Goal: Task Accomplishment & Management: Manage account settings

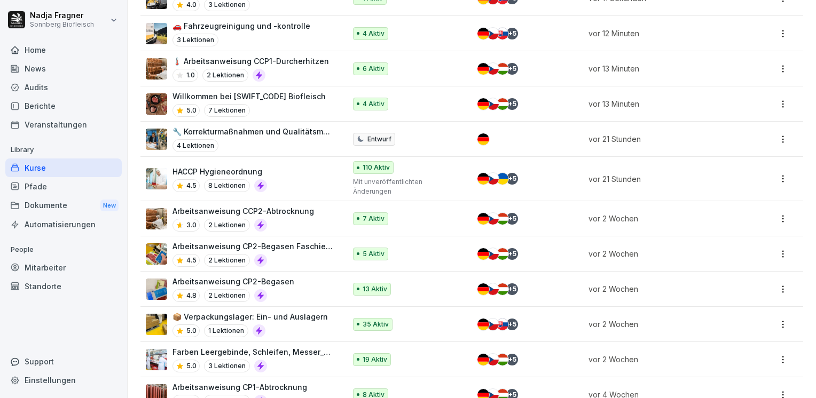
scroll to position [107, 0]
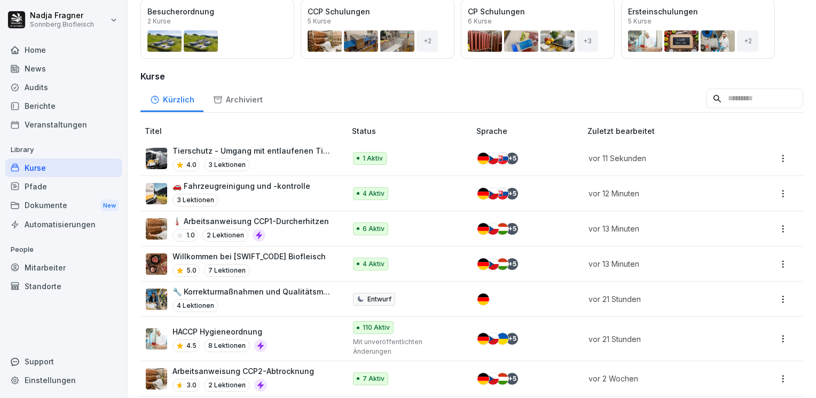
click at [300, 155] on p "Tierschutz - Umgang mit entlaufenen Tieren" at bounding box center [253, 150] width 162 height 11
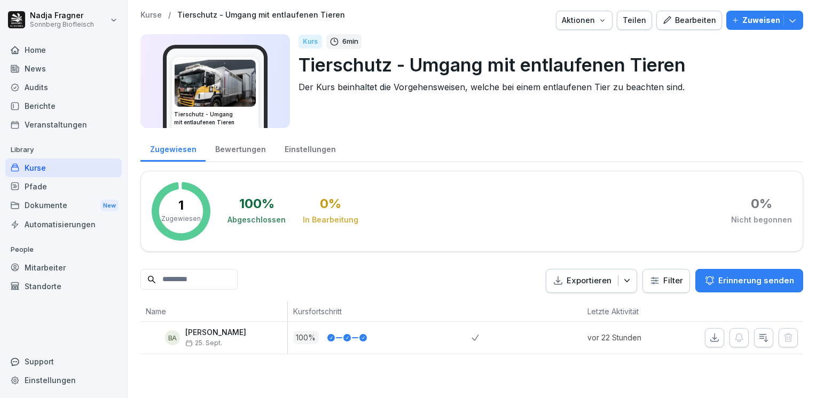
click at [776, 21] on div "Zuweisen" at bounding box center [764, 20] width 66 height 12
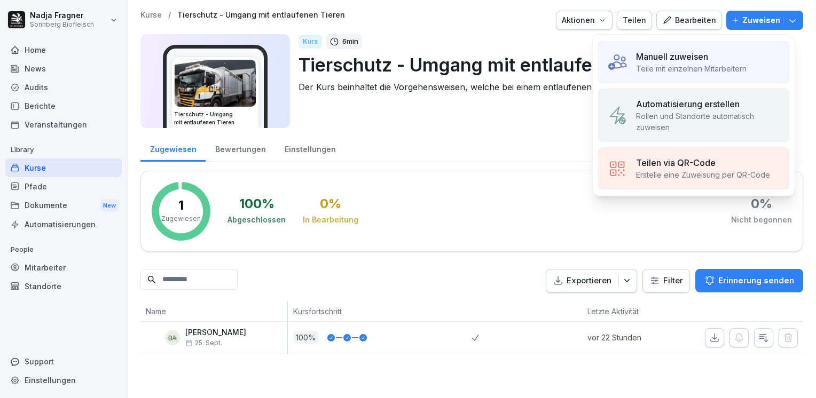
click at [709, 113] on p "Rollen und Standorte automatisch zuweisen" at bounding box center [708, 121] width 144 height 22
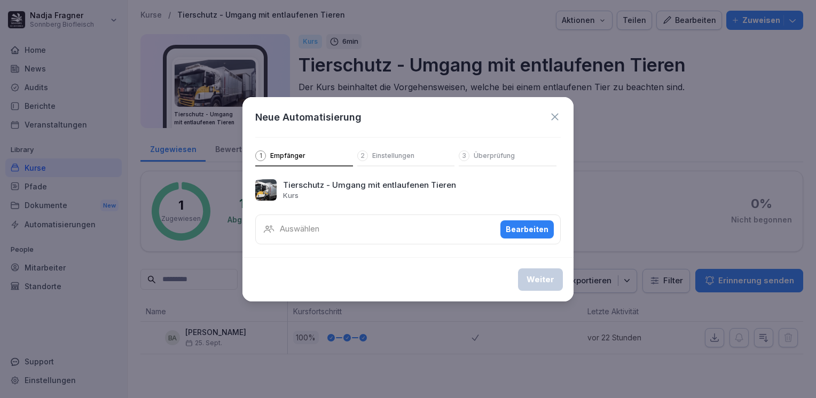
click at [517, 231] on div "Bearbeiten" at bounding box center [527, 230] width 43 height 12
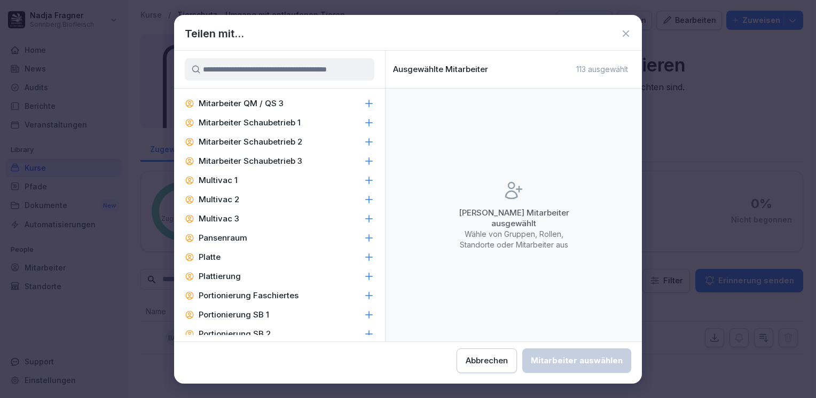
scroll to position [1922, 0]
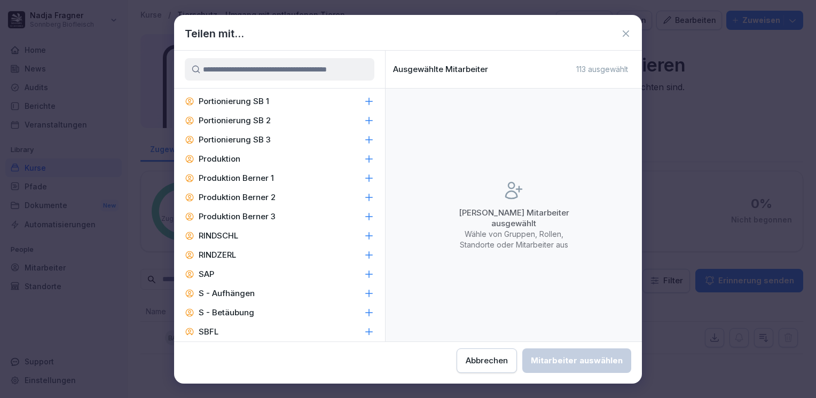
click at [231, 241] on p "RINDSCHL" at bounding box center [219, 236] width 40 height 11
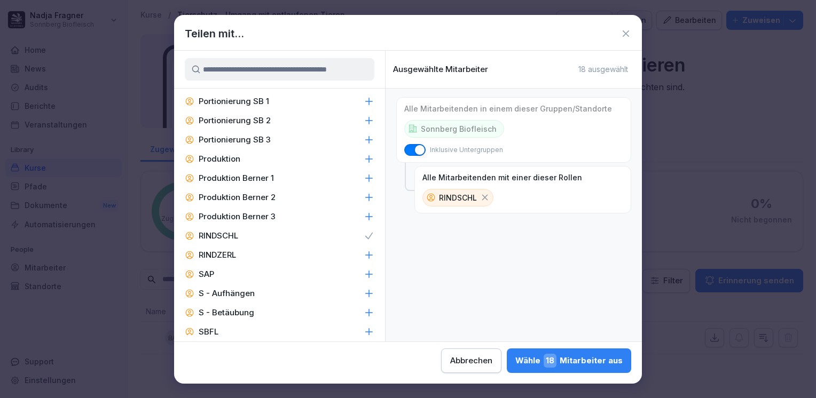
click at [569, 360] on div "Wähle 18 Mitarbeiter aus" at bounding box center [568, 361] width 107 height 14
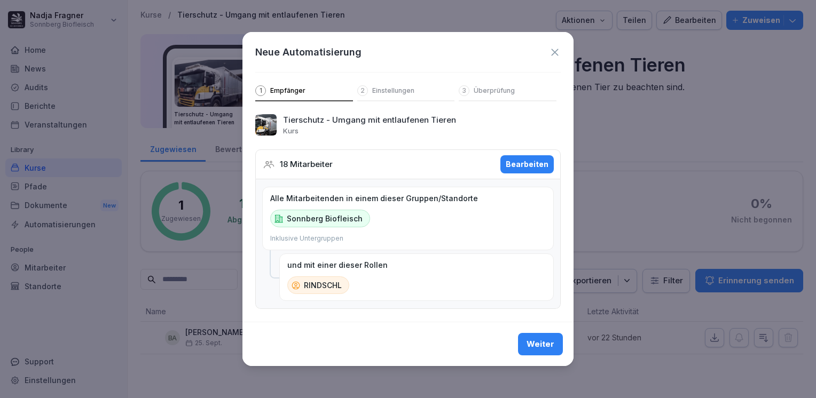
click at [545, 348] on div "Weiter" at bounding box center [540, 344] width 28 height 12
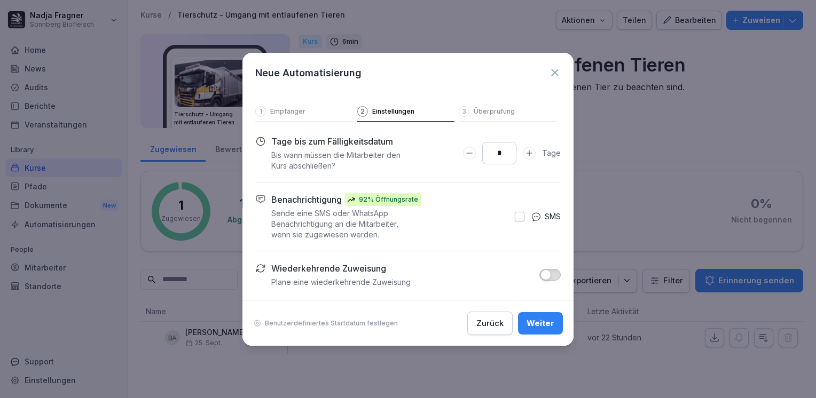
click at [530, 152] on icon "Days to complete number input erhöhen" at bounding box center [529, 153] width 9 height 9
type input "**"
click at [530, 152] on icon "Days to complete number input erhöhen" at bounding box center [529, 153] width 9 height 9
click at [536, 326] on div "Weiter" at bounding box center [540, 324] width 28 height 12
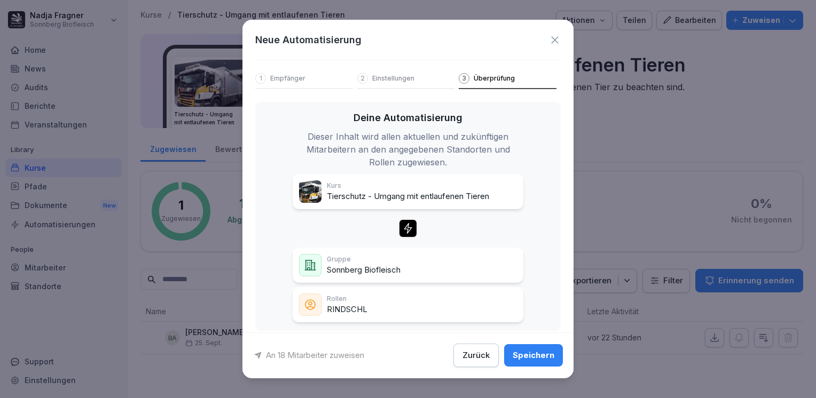
click at [528, 356] on div "Speichern" at bounding box center [533, 356] width 42 height 12
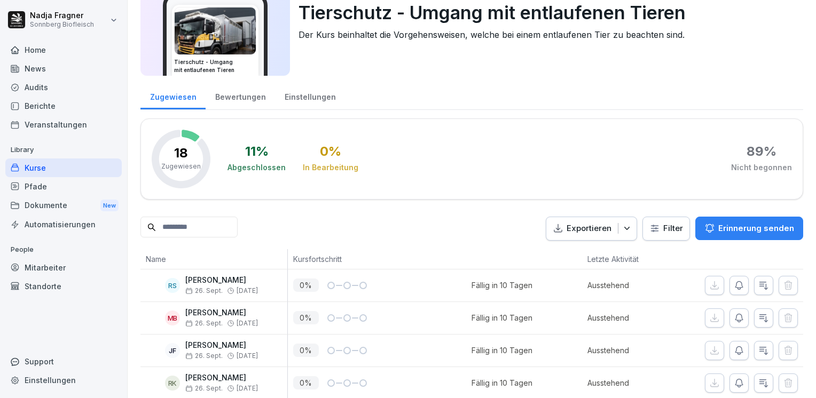
scroll to position [0, 0]
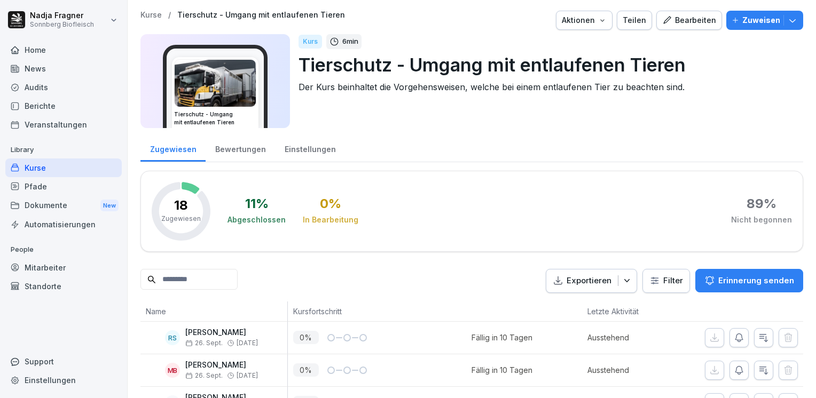
click at [50, 53] on div "Home" at bounding box center [63, 50] width 116 height 19
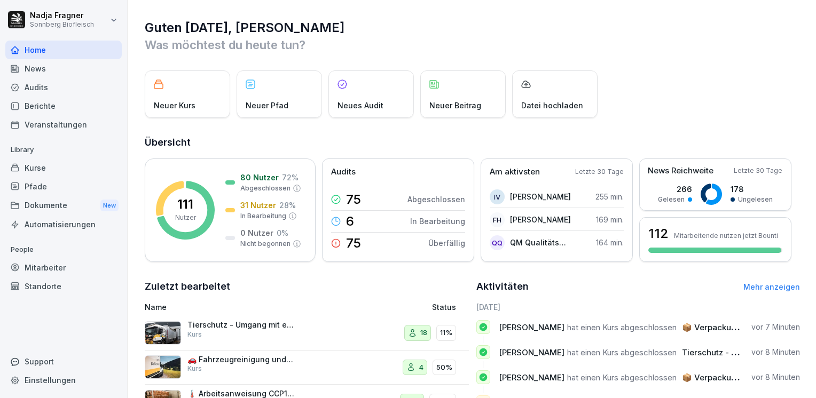
scroll to position [151, 0]
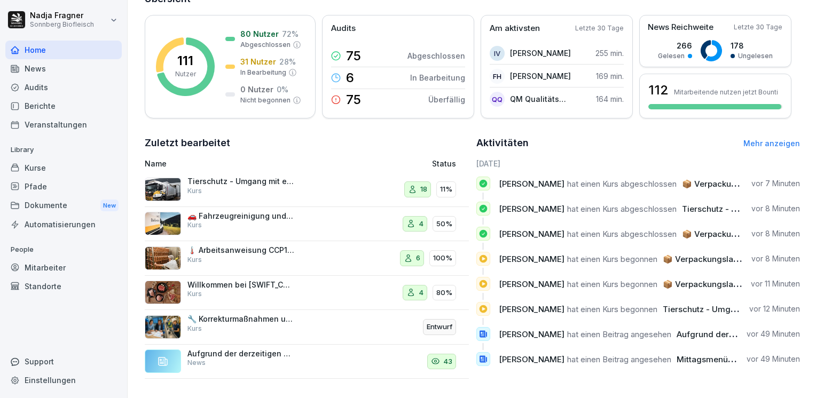
click at [41, 72] on div "News" at bounding box center [63, 68] width 116 height 19
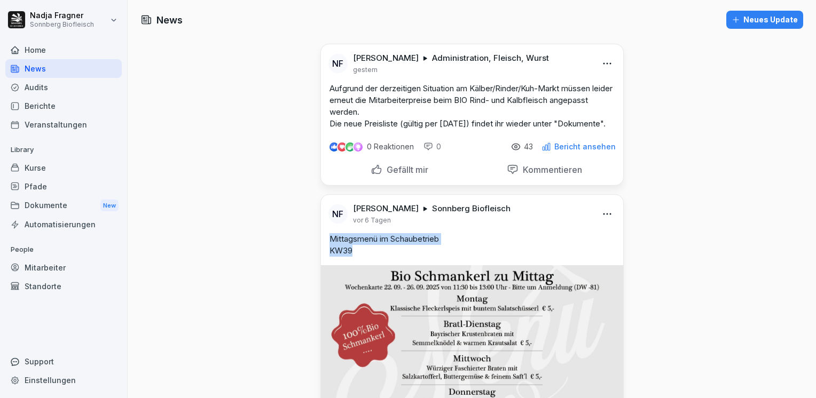
drag, startPoint x: 351, startPoint y: 260, endPoint x: 326, endPoint y: 251, distance: 26.7
click at [329, 251] on p "Mittagsmenü im Schaubetrieb KW39" at bounding box center [471, 244] width 285 height 23
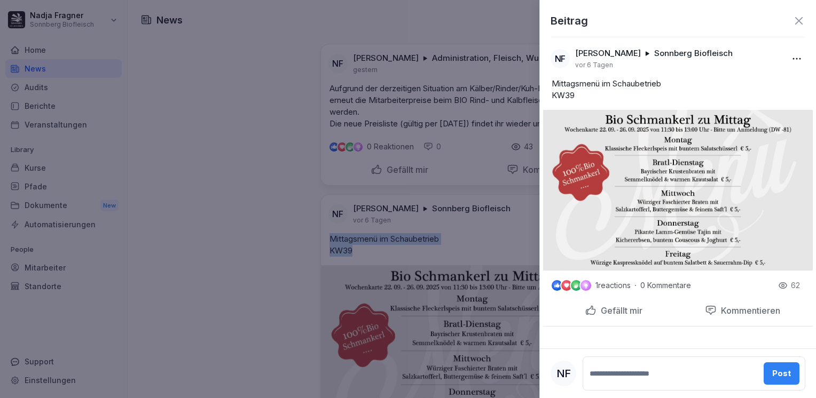
copy p "Mittagsmenü im Schaubetrieb KW39"
click at [798, 18] on icon at bounding box center [798, 20] width 13 height 13
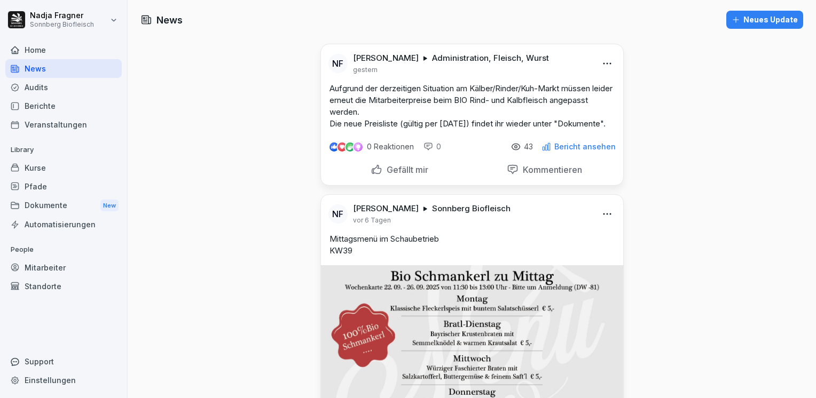
click at [762, 28] on button "Neues Update" at bounding box center [764, 20] width 77 height 18
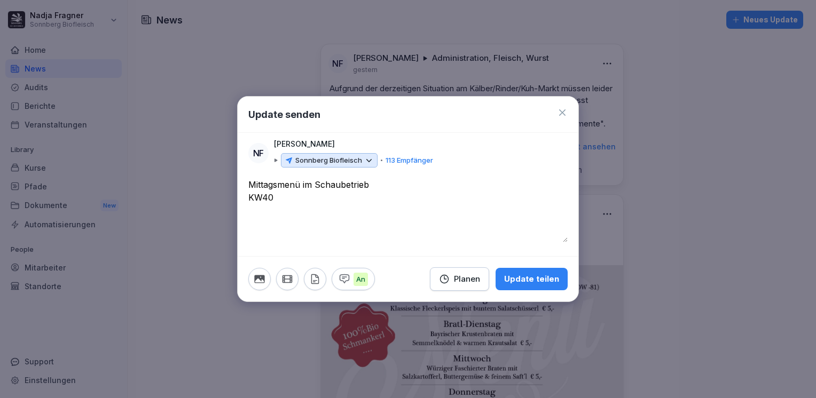
type textarea "**********"
click at [364, 160] on icon at bounding box center [369, 161] width 10 height 10
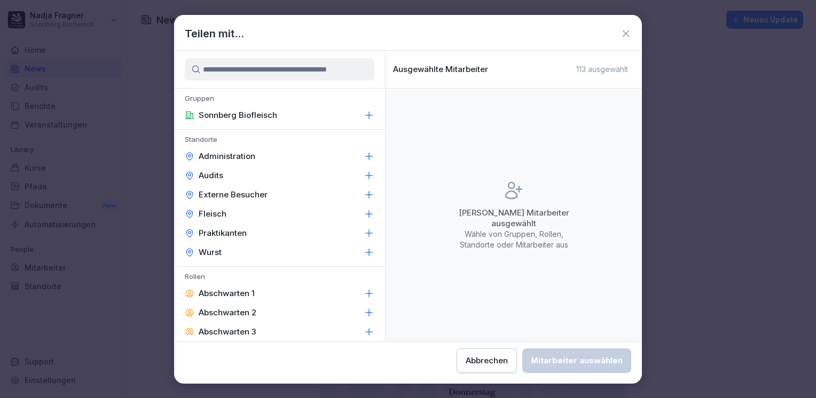
click at [277, 158] on div "Administration" at bounding box center [279, 156] width 211 height 19
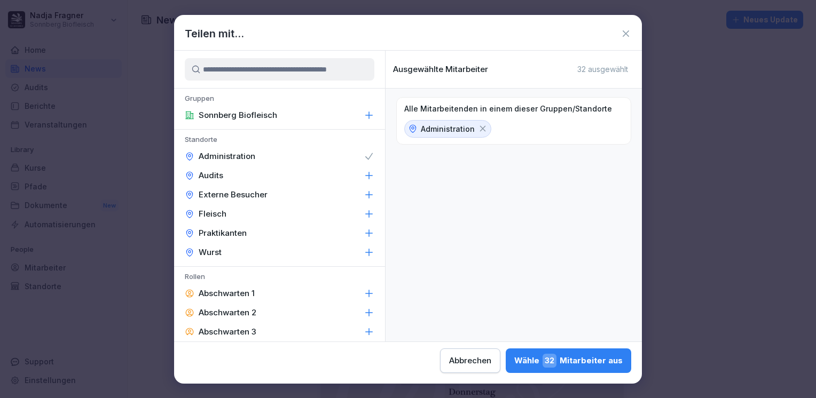
click at [262, 218] on div "Fleisch" at bounding box center [279, 213] width 211 height 19
click at [258, 249] on div "Wurst" at bounding box center [279, 252] width 211 height 19
click at [589, 361] on div "Wähle 109 Mitarbeiter aus" at bounding box center [566, 361] width 113 height 14
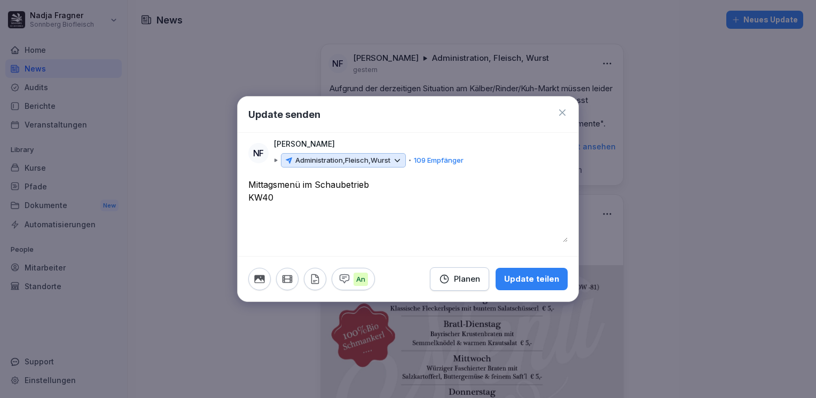
click at [254, 279] on icon "button" at bounding box center [260, 279] width 12 height 12
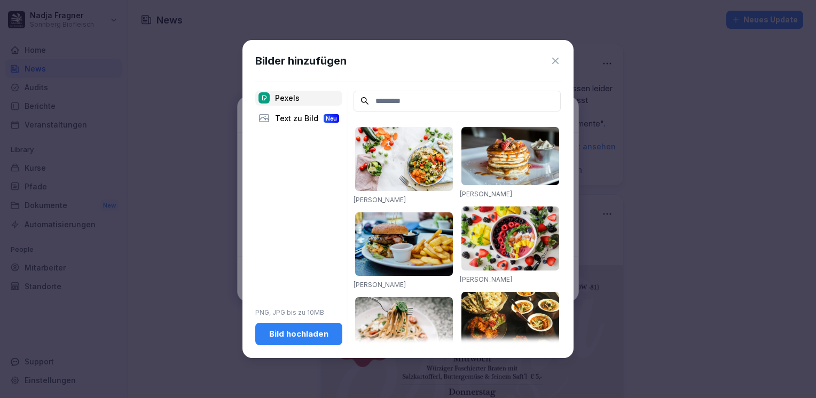
click at [277, 335] on div "Bild hochladen" at bounding box center [299, 334] width 70 height 12
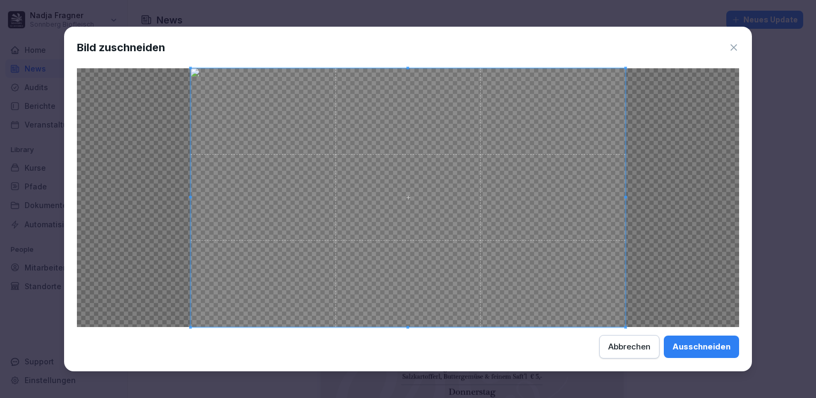
click at [698, 345] on div "Ausschneiden" at bounding box center [701, 347] width 58 height 12
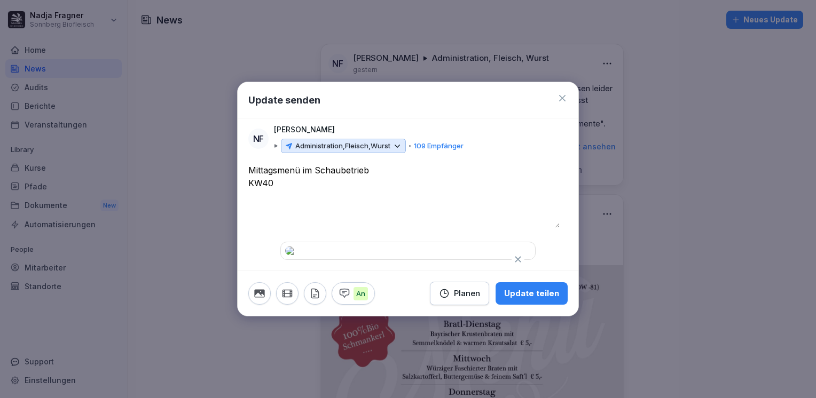
click at [515, 299] on div "Update teilen" at bounding box center [531, 294] width 55 height 12
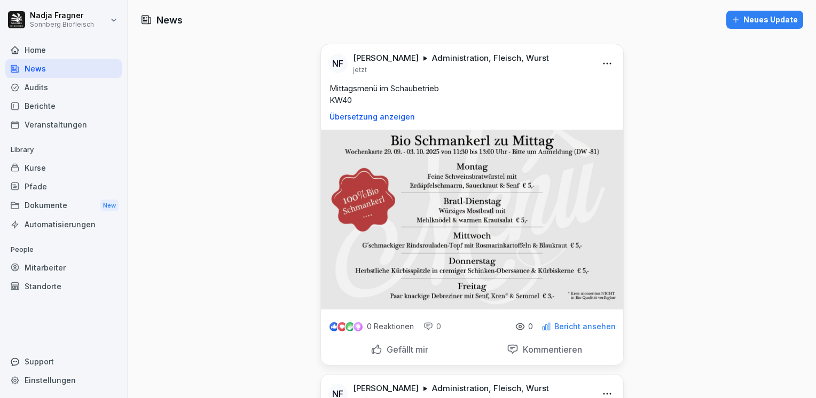
click at [45, 48] on div "Home" at bounding box center [63, 50] width 116 height 19
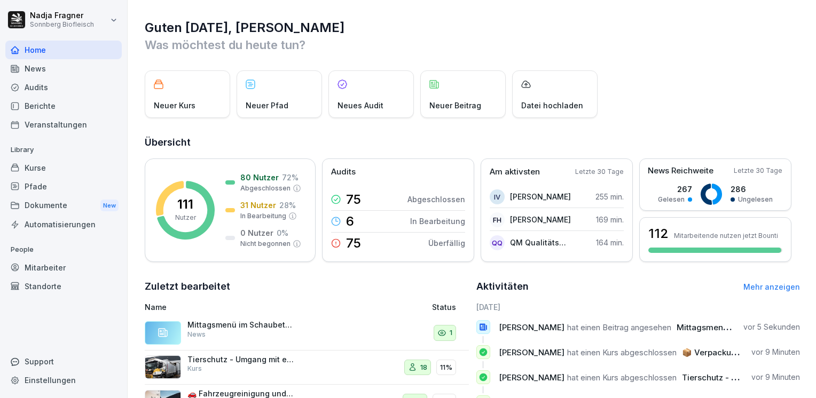
click at [54, 173] on div "Kurse" at bounding box center [63, 168] width 116 height 19
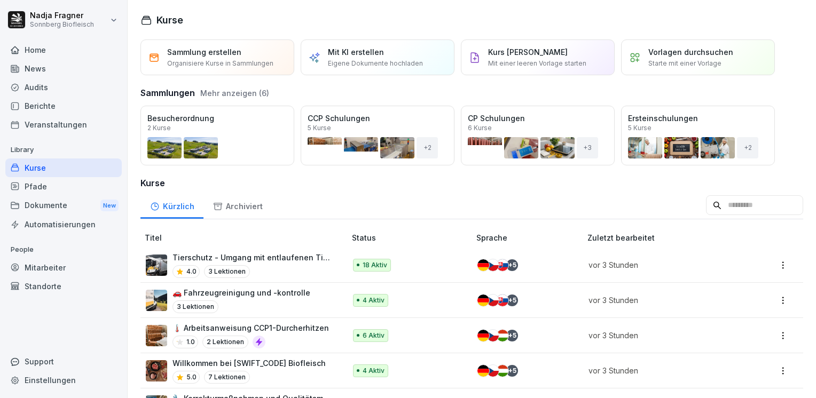
scroll to position [214, 0]
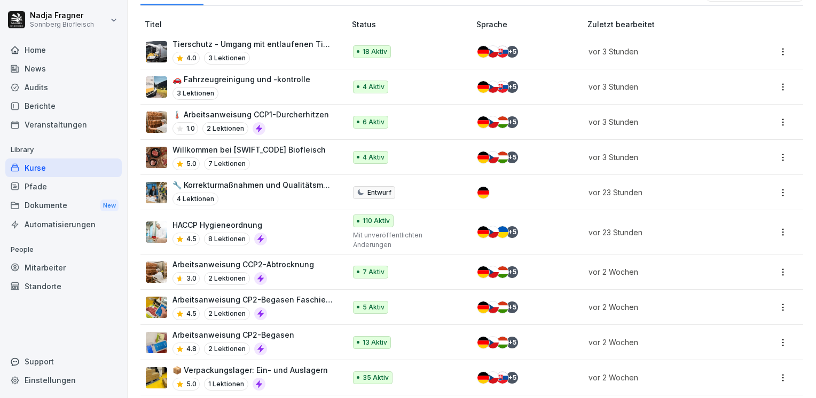
click at [303, 221] on div "HACCP Hygieneordnung 4.5 8 Lektionen" at bounding box center [240, 232] width 189 height 26
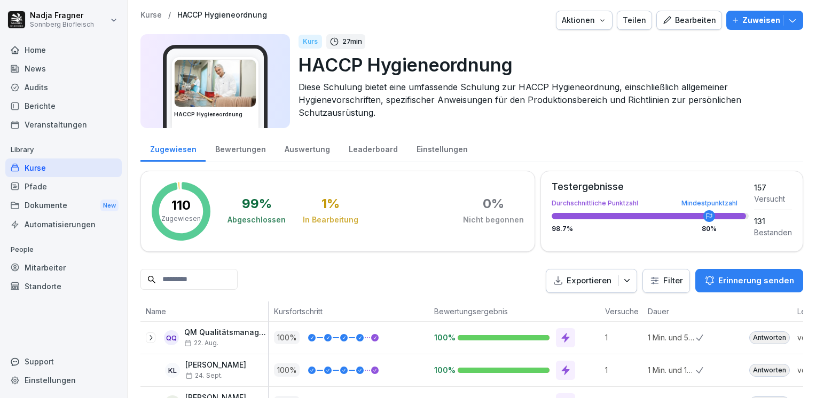
click at [700, 22] on div "Bearbeiten" at bounding box center [689, 20] width 54 height 12
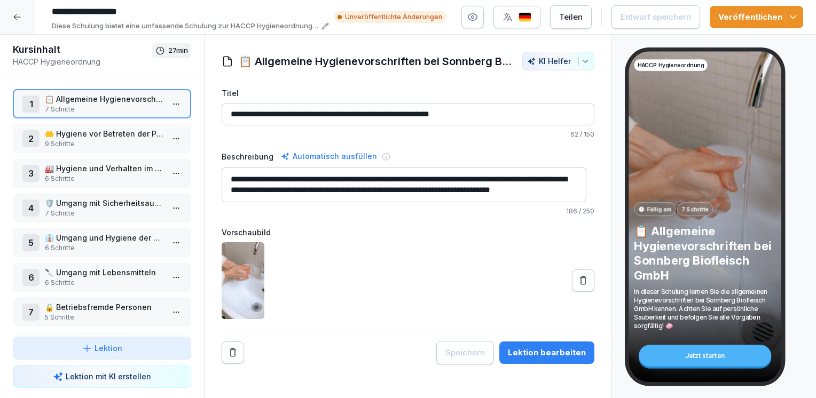
click at [742, 12] on div "Veröffentlichen" at bounding box center [756, 17] width 76 height 12
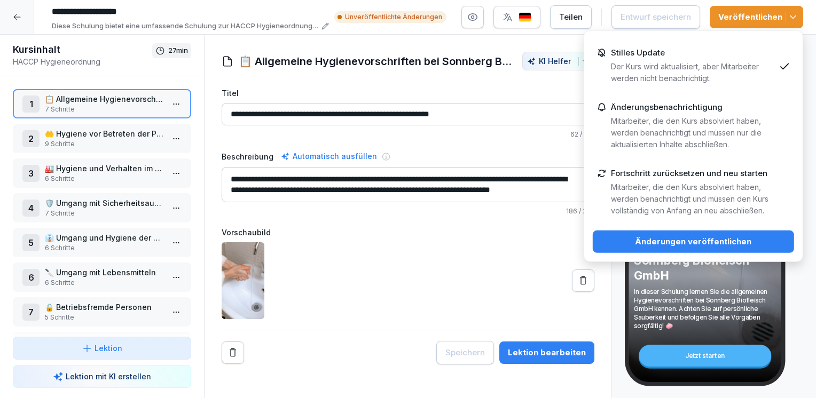
click at [707, 242] on div "Änderungen veröffentlichen" at bounding box center [693, 242] width 184 height 12
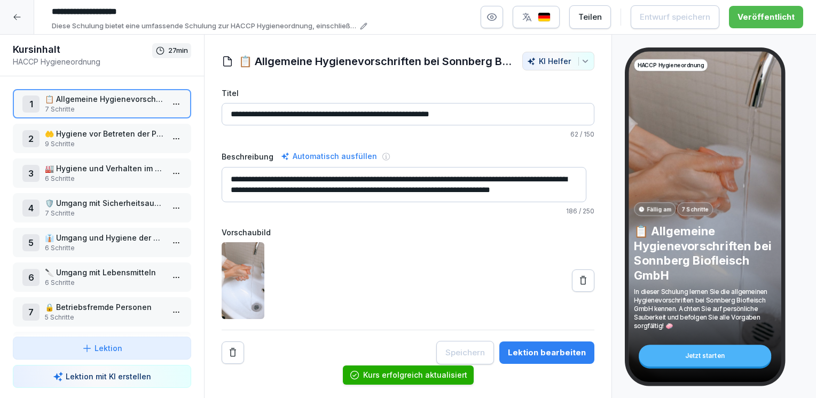
click at [12, 20] on div at bounding box center [17, 17] width 34 height 34
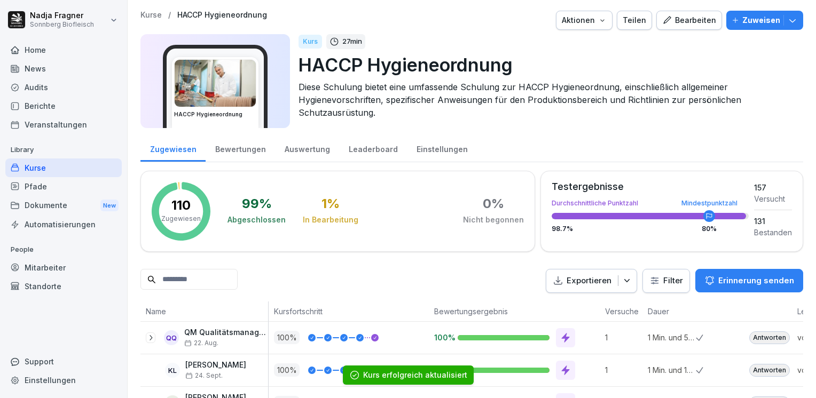
click at [37, 48] on div "Home" at bounding box center [63, 50] width 116 height 19
